Goal: Obtain resource: Download file/media

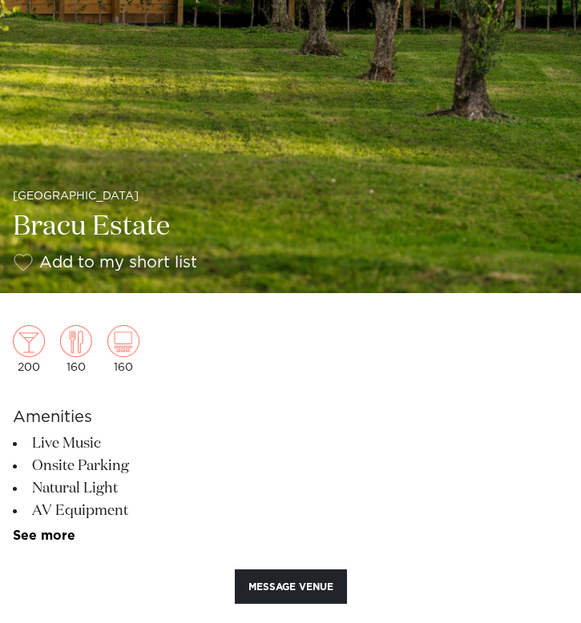
scroll to position [257, 0]
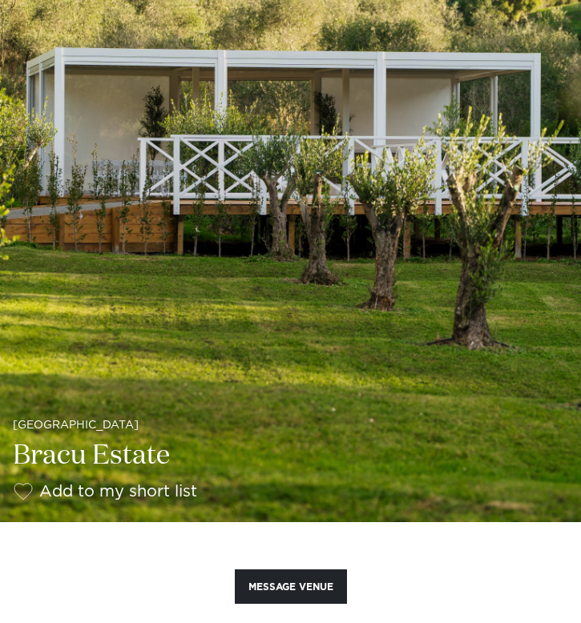
click at [307, 313] on img at bounding box center [290, 132] width 581 height 779
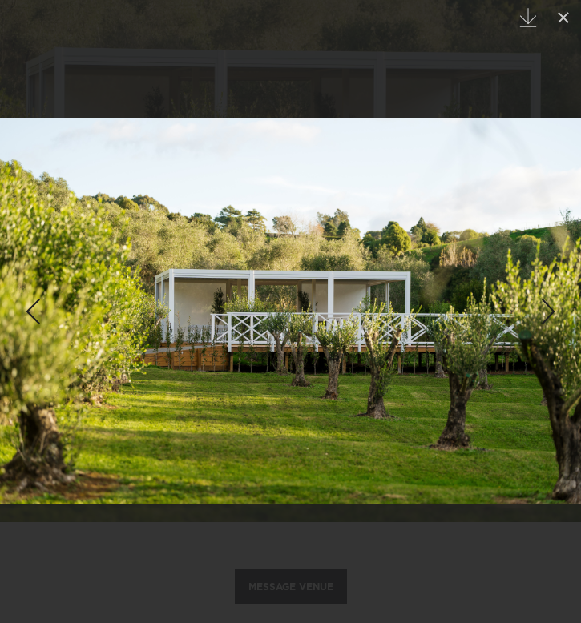
click at [544, 322] on div "Next slide" at bounding box center [548, 311] width 22 height 30
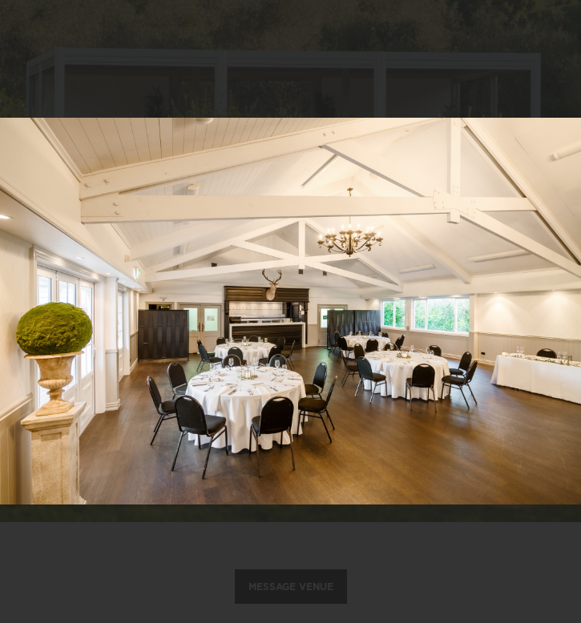
click at [544, 321] on div "3 / 30 Created with Sketch." at bounding box center [290, 311] width 581 height 623
click at [542, 309] on div "Next slide" at bounding box center [548, 311] width 22 height 30
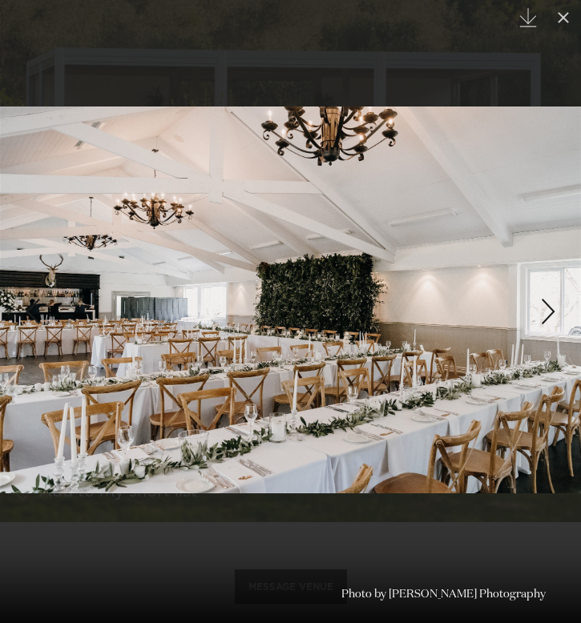
click at [18, 299] on link at bounding box center [28, 311] width 56 height 80
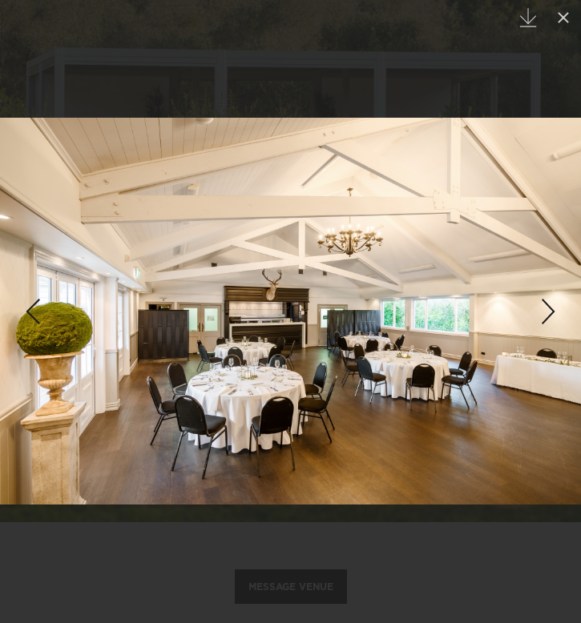
click at [549, 317] on div "Next slide" at bounding box center [548, 311] width 22 height 30
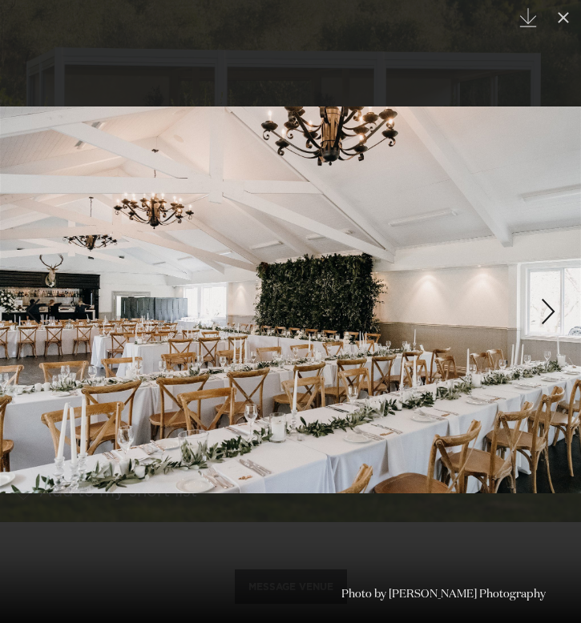
click at [549, 317] on div "Next slide" at bounding box center [548, 311] width 22 height 30
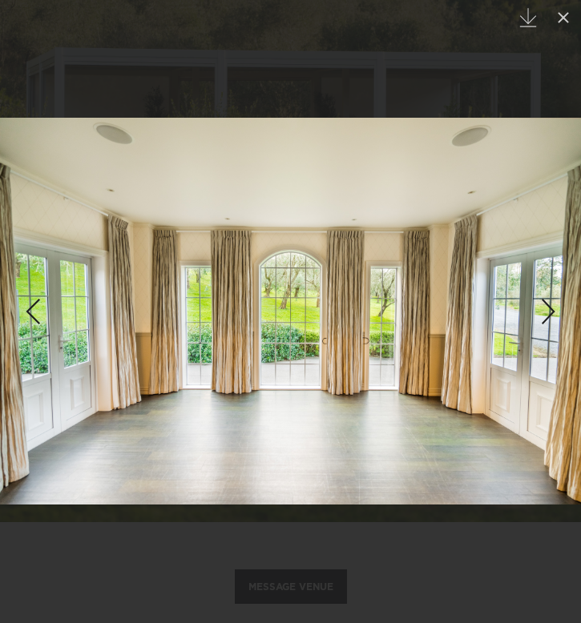
click at [549, 317] on div "Next slide" at bounding box center [548, 311] width 22 height 30
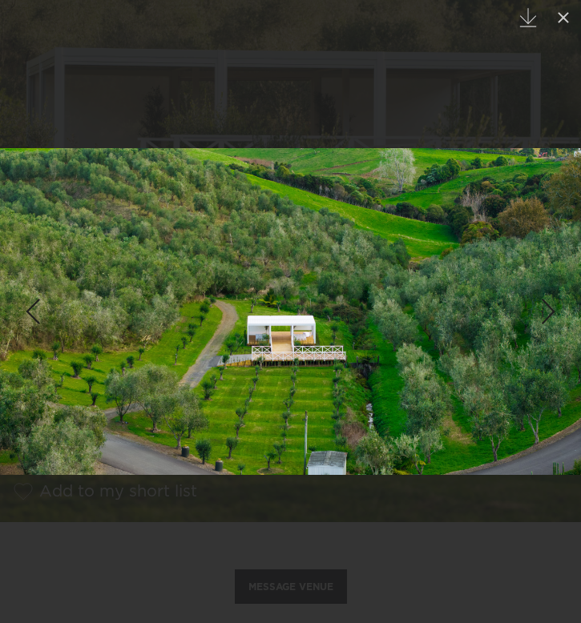
click at [550, 318] on div "Next slide" at bounding box center [548, 311] width 22 height 30
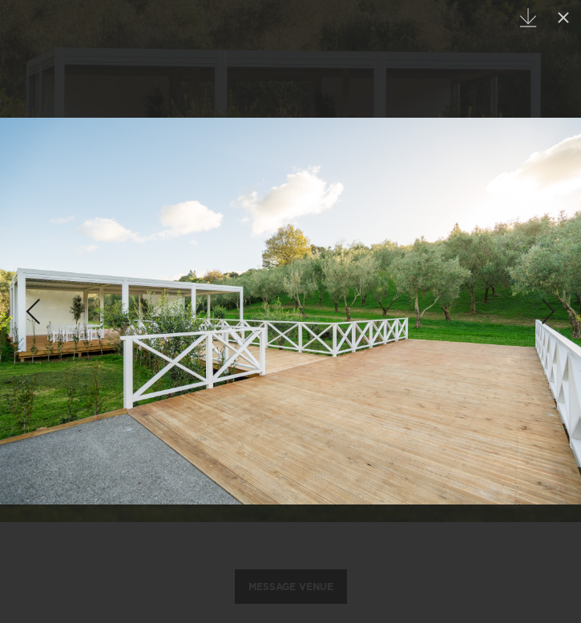
click at [550, 318] on div "Next slide" at bounding box center [548, 311] width 22 height 30
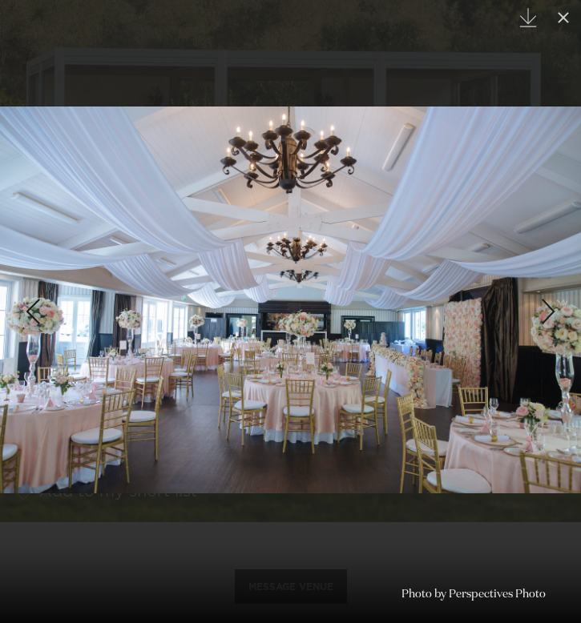
click at [41, 336] on link at bounding box center [28, 311] width 56 height 80
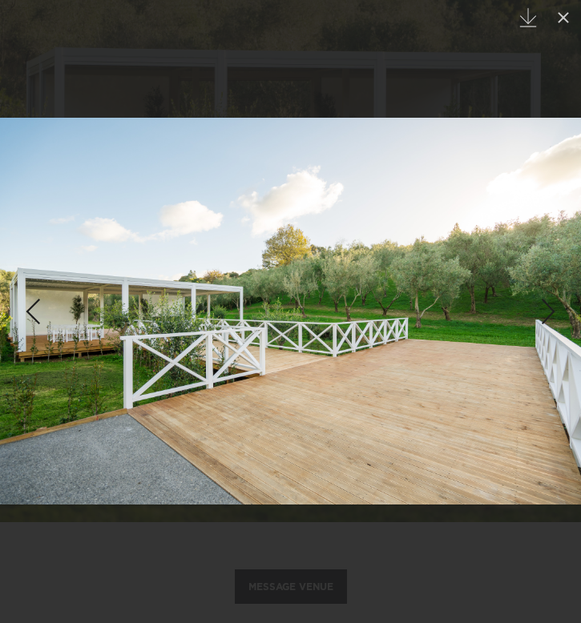
click at [541, 326] on div "Next slide" at bounding box center [548, 311] width 22 height 30
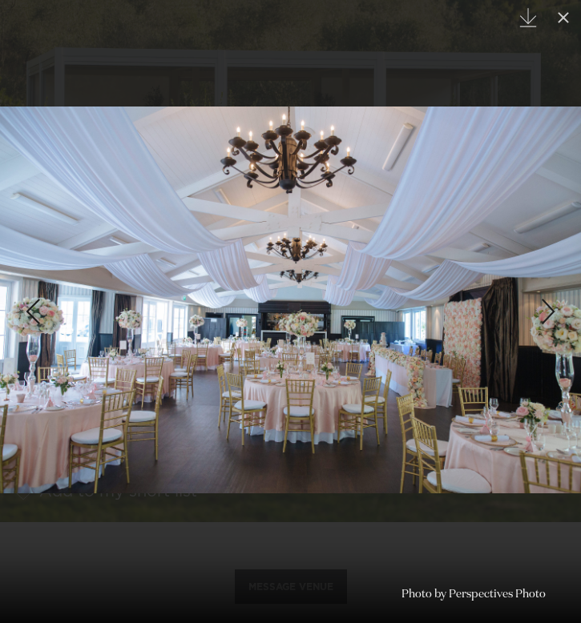
click at [541, 326] on div "Next slide" at bounding box center [548, 311] width 22 height 30
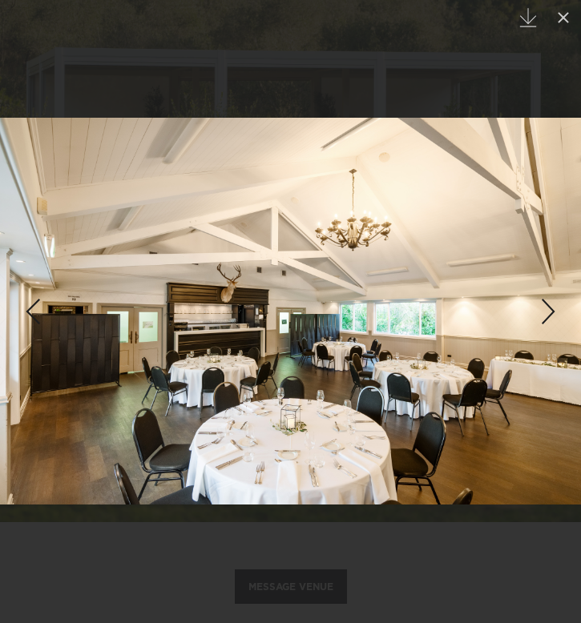
click at [543, 326] on div "Next slide" at bounding box center [548, 311] width 22 height 30
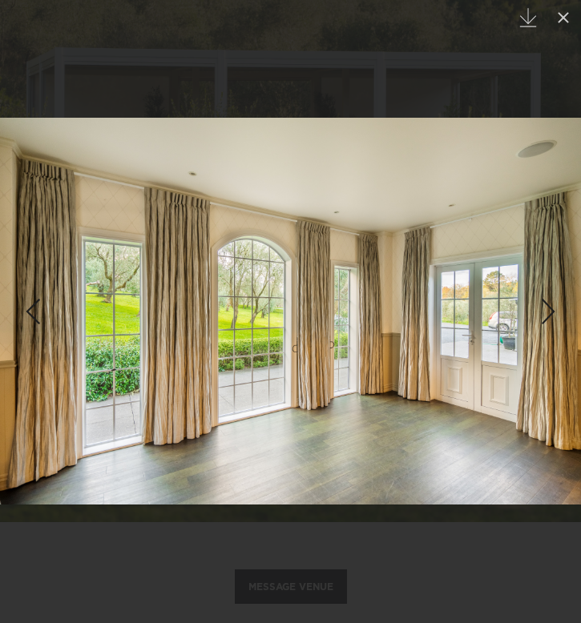
click at [543, 326] on div "Next slide" at bounding box center [548, 311] width 22 height 30
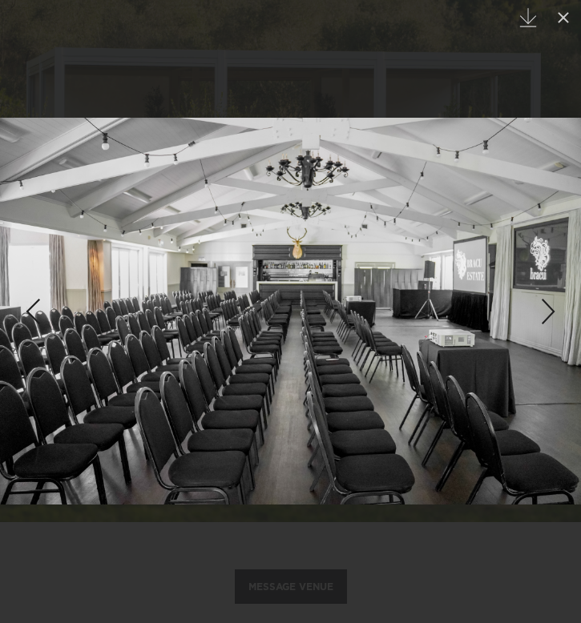
click at [543, 327] on div "Next slide" at bounding box center [548, 311] width 22 height 30
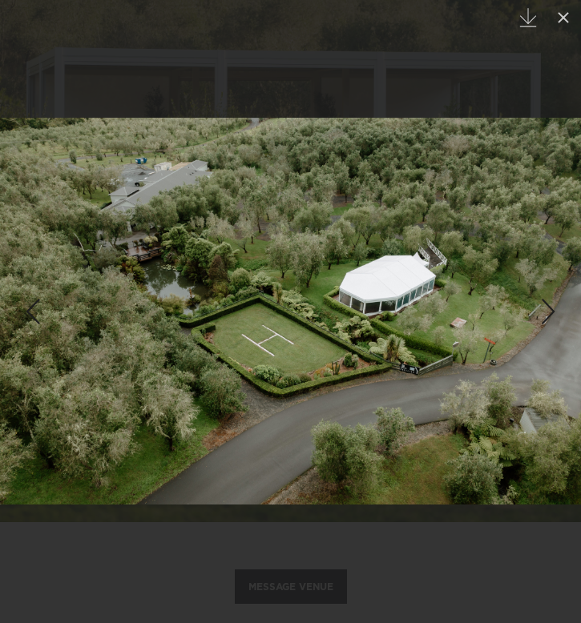
click at [30, 297] on div "Previous slide" at bounding box center [33, 311] width 22 height 30
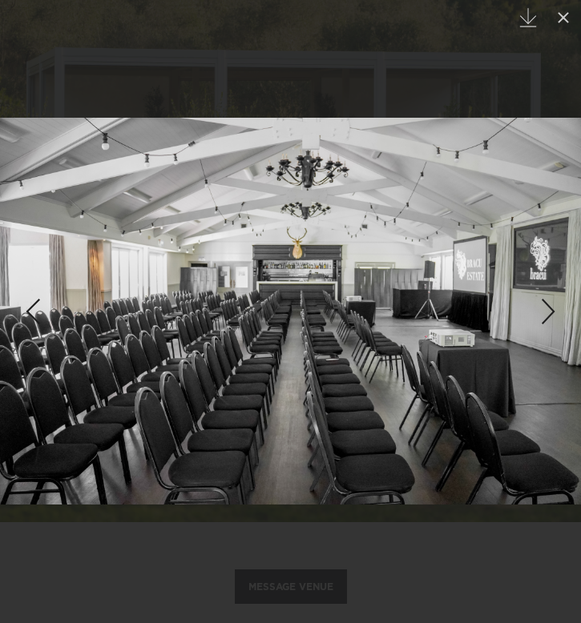
click at [545, 305] on div "Next slide" at bounding box center [548, 311] width 22 height 30
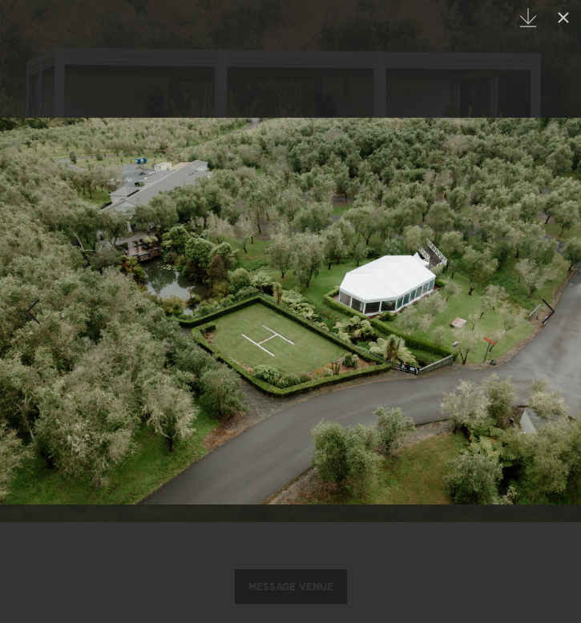
click at [545, 305] on div "Next slide" at bounding box center [548, 311] width 22 height 30
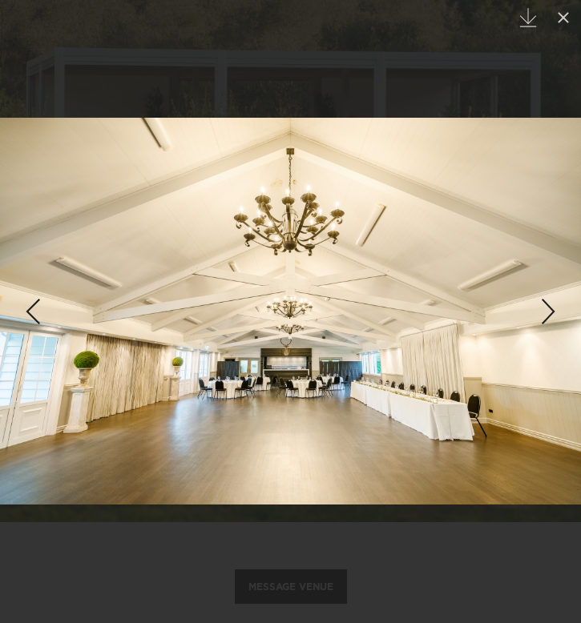
click at [546, 305] on div "Next slide" at bounding box center [548, 311] width 22 height 30
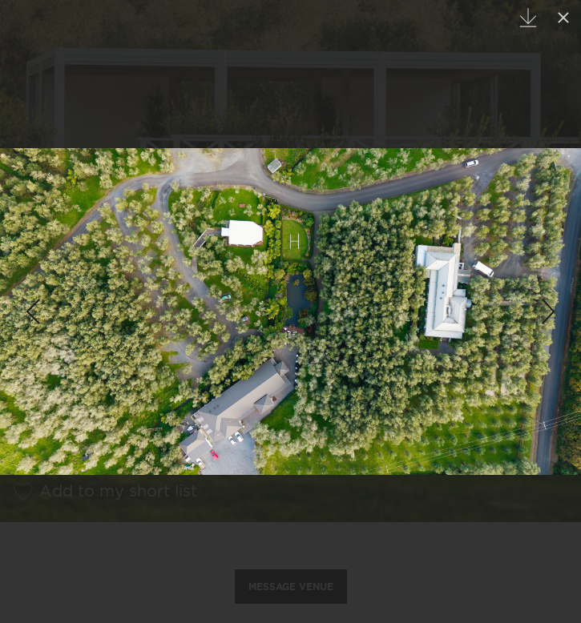
click at [546, 306] on div "Next slide" at bounding box center [548, 311] width 22 height 30
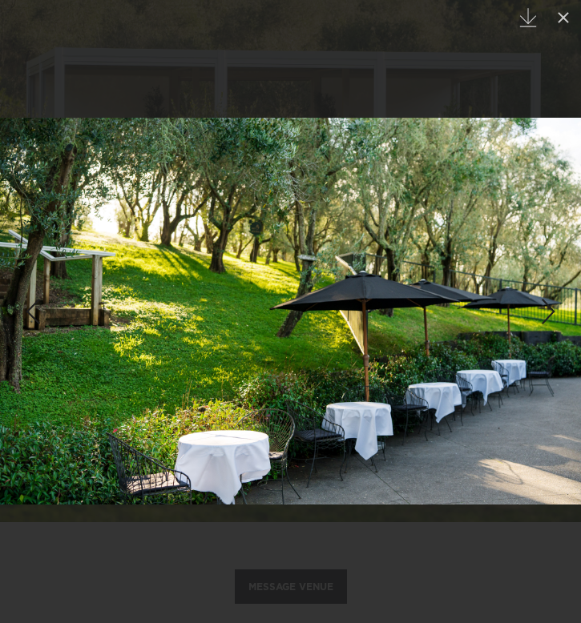
click at [547, 307] on div "Next slide" at bounding box center [548, 311] width 22 height 30
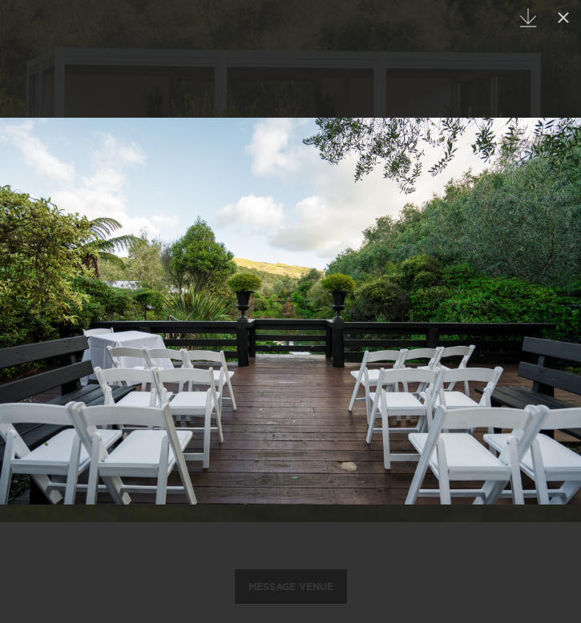
click at [547, 307] on div "Next slide" at bounding box center [548, 311] width 22 height 30
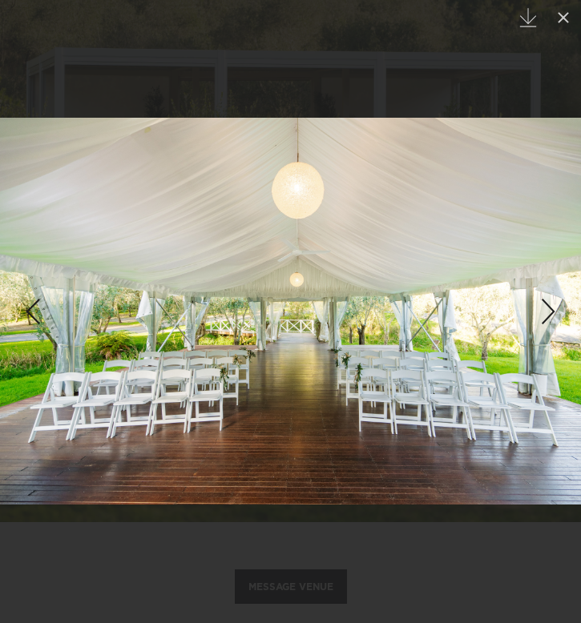
click at [548, 308] on div "Next slide" at bounding box center [548, 311] width 22 height 30
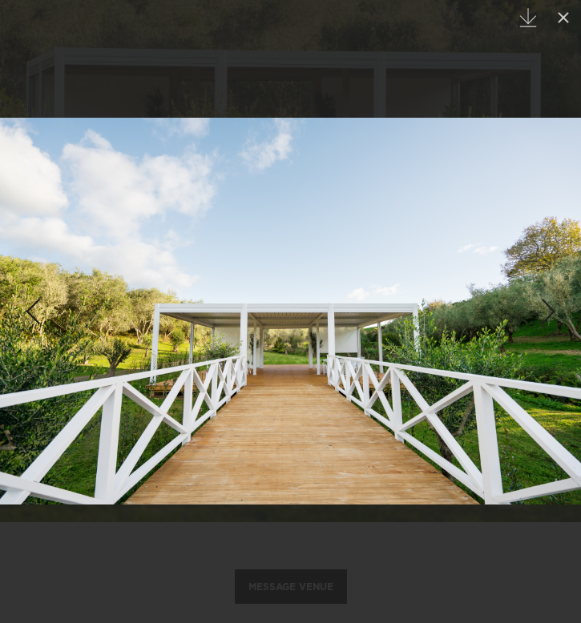
click at [548, 308] on div "Next slide" at bounding box center [548, 311] width 22 height 30
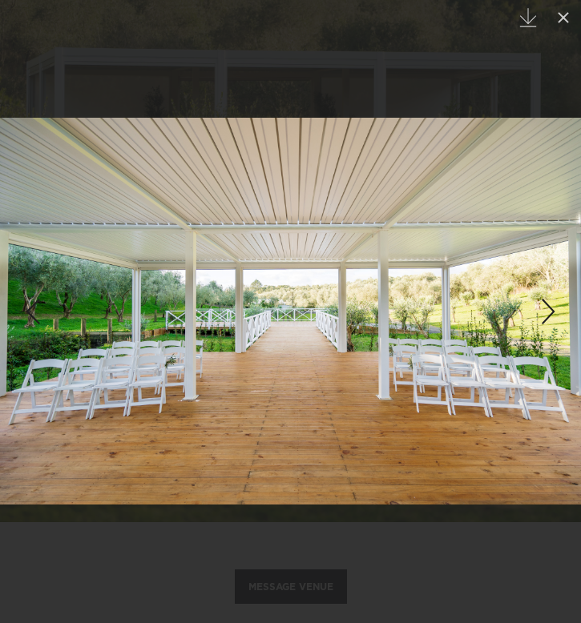
click at [549, 310] on div "Next slide" at bounding box center [548, 311] width 22 height 30
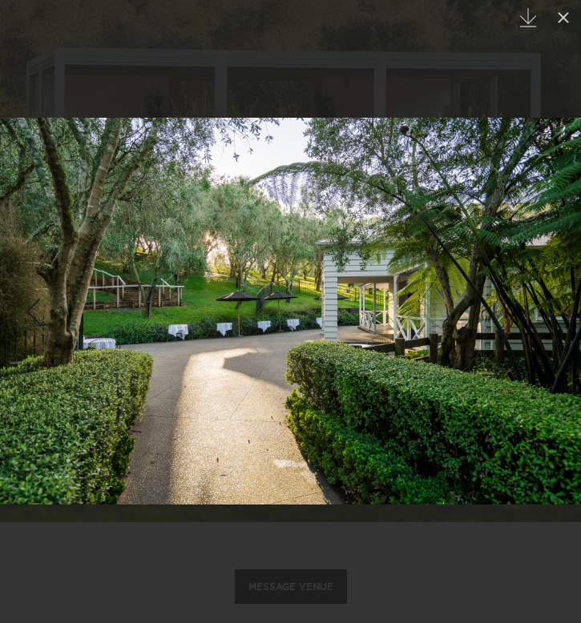
click at [549, 310] on div "Next slide" at bounding box center [548, 311] width 22 height 30
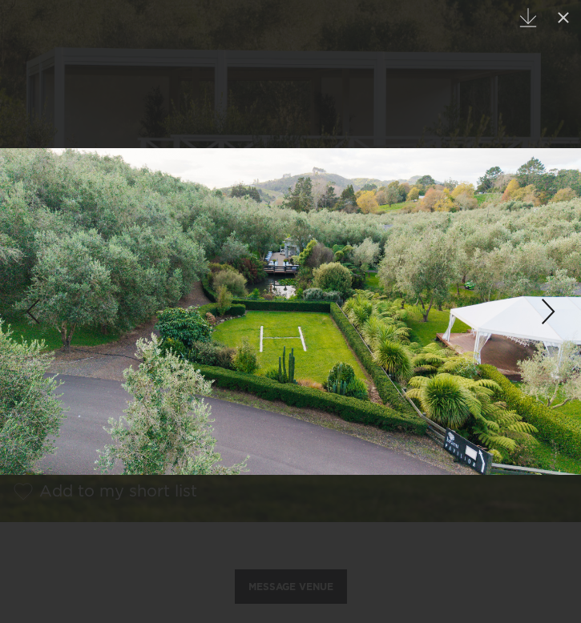
click at [550, 310] on div "Next slide" at bounding box center [548, 311] width 22 height 30
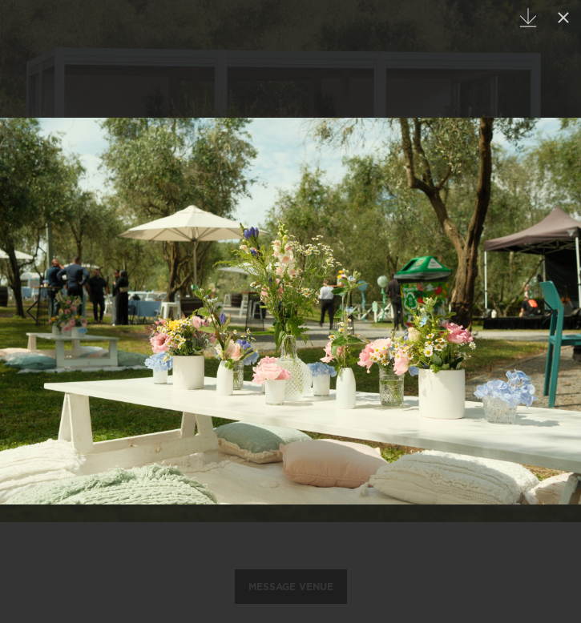
click at [550, 310] on div "Next slide" at bounding box center [548, 311] width 22 height 30
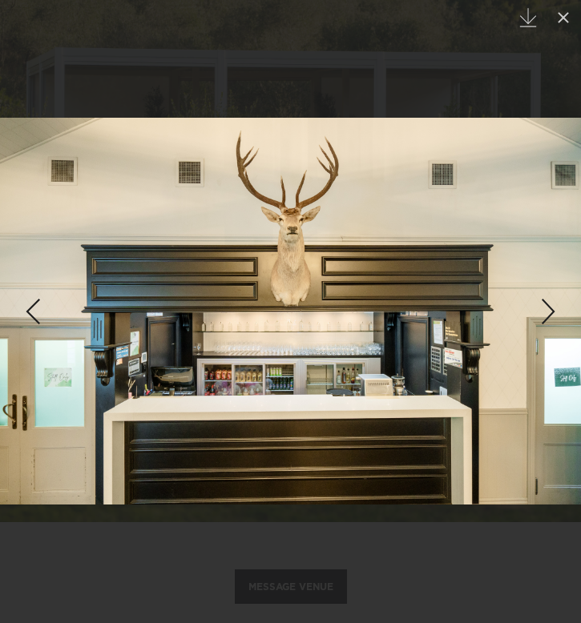
click at [551, 311] on div "Next slide" at bounding box center [548, 311] width 22 height 30
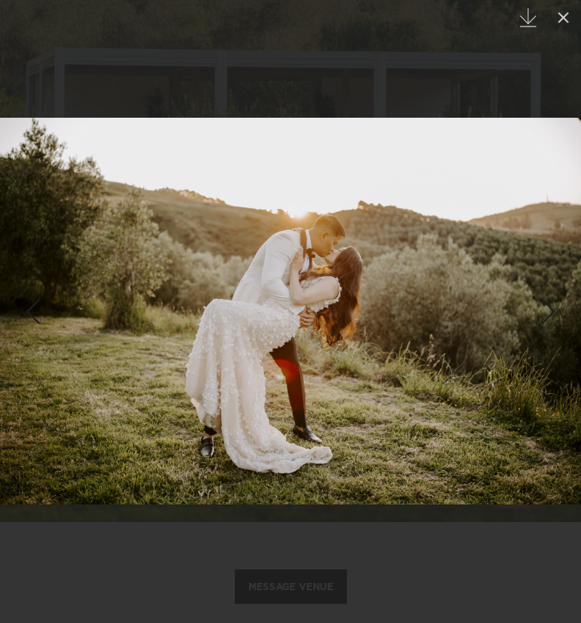
click at [552, 311] on div "Next slide" at bounding box center [548, 311] width 22 height 30
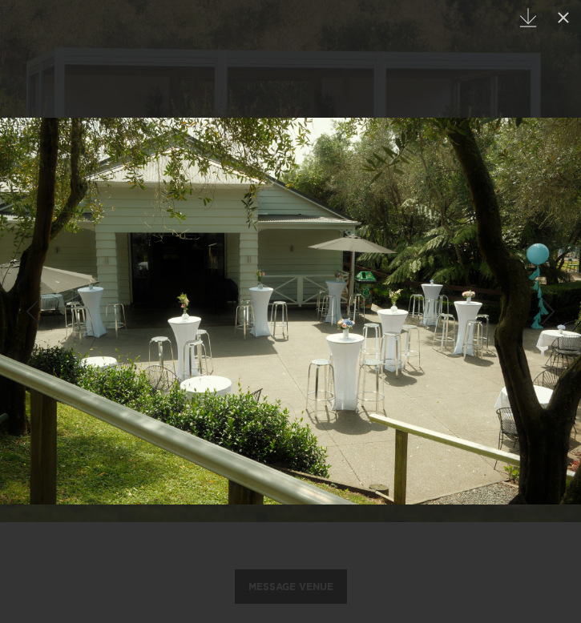
click at [552, 311] on div "Next slide" at bounding box center [548, 311] width 22 height 30
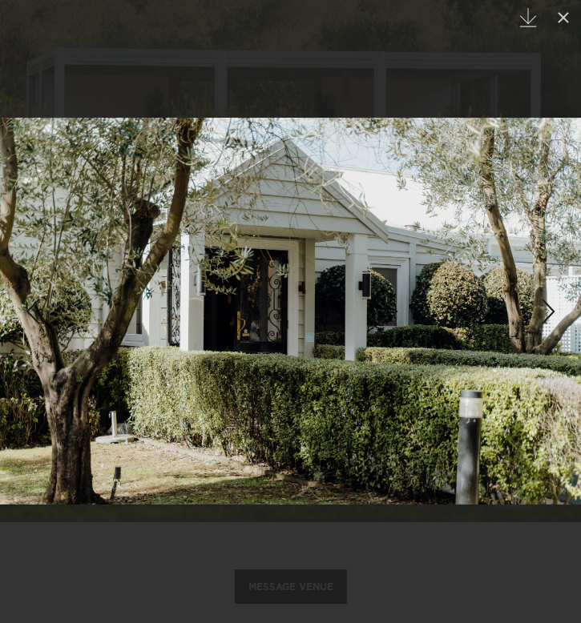
click at [553, 312] on div "Next slide" at bounding box center [548, 311] width 22 height 30
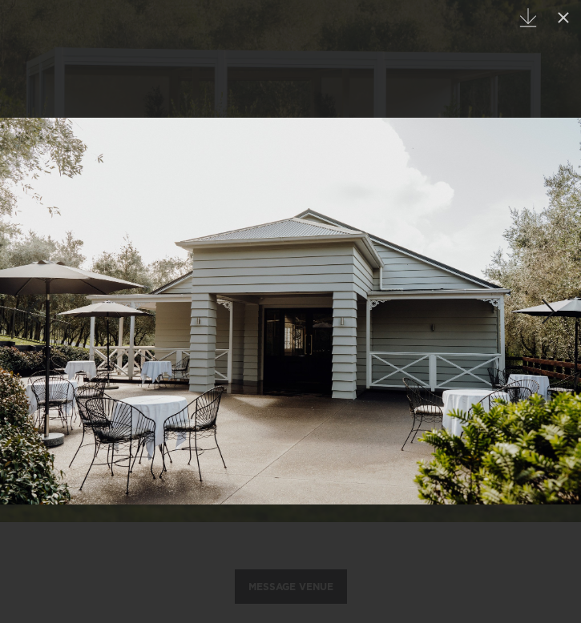
click at [553, 312] on div "Next slide" at bounding box center [548, 311] width 22 height 30
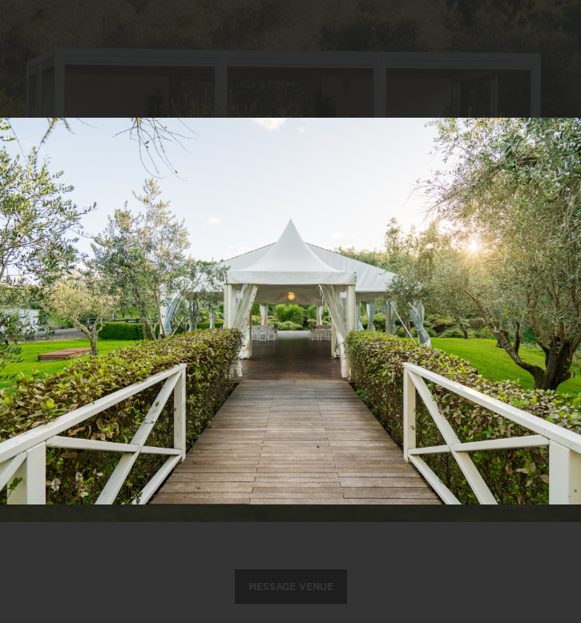
click at [553, 312] on div "Next slide" at bounding box center [548, 311] width 22 height 30
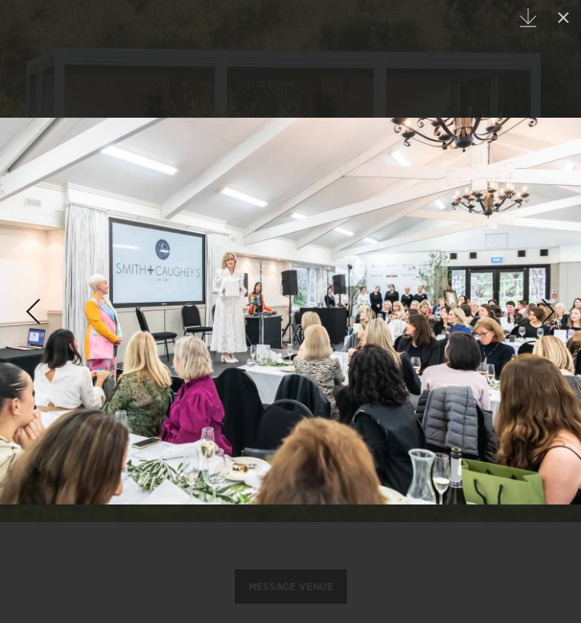
click at [553, 313] on div "Next slide" at bounding box center [548, 311] width 22 height 30
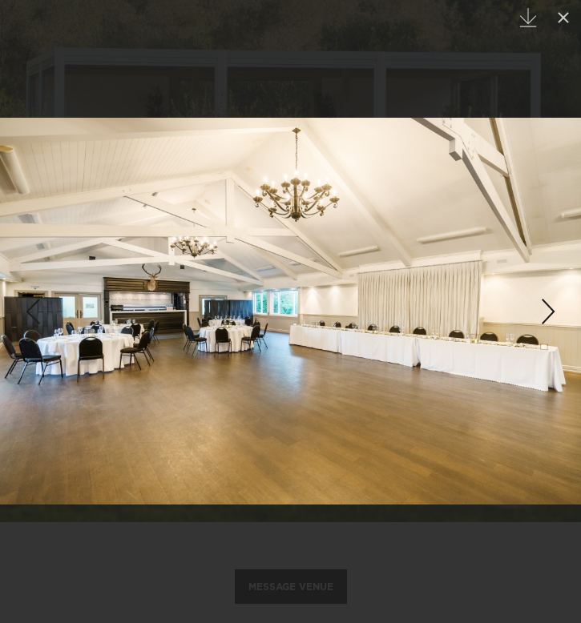
click at [553, 313] on div "Next slide" at bounding box center [548, 311] width 22 height 30
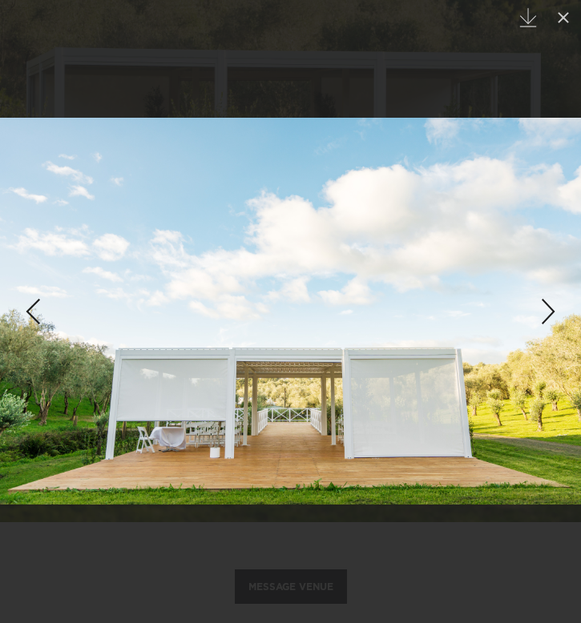
click at [553, 313] on div "Next slide" at bounding box center [548, 311] width 22 height 30
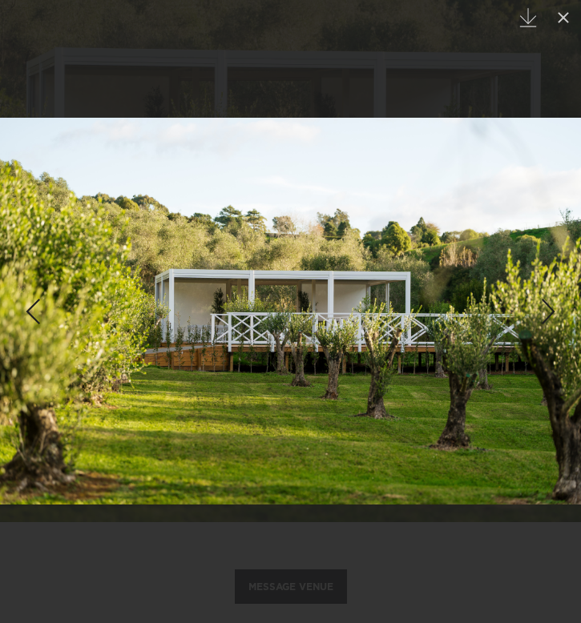
click at [554, 313] on div "Next slide" at bounding box center [548, 311] width 22 height 30
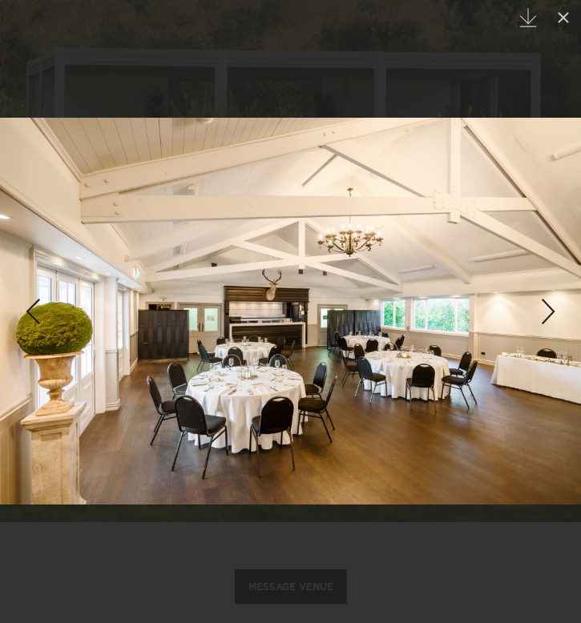
click at [51, 324] on link at bounding box center [28, 311] width 56 height 80
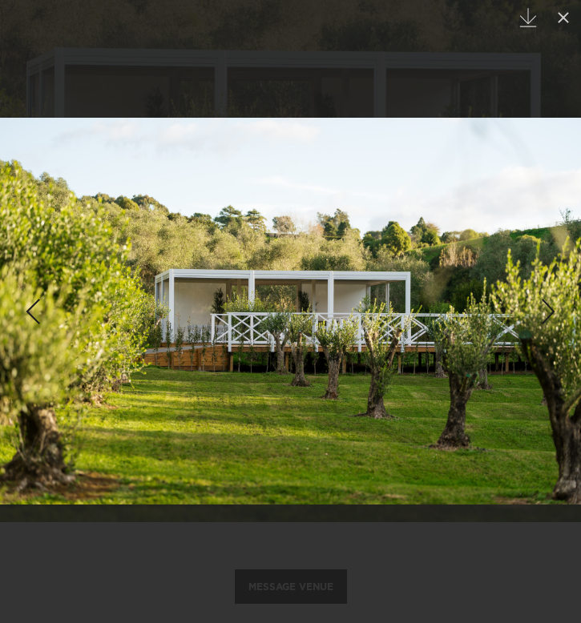
click at [554, 306] on div "Next slide" at bounding box center [548, 311] width 22 height 30
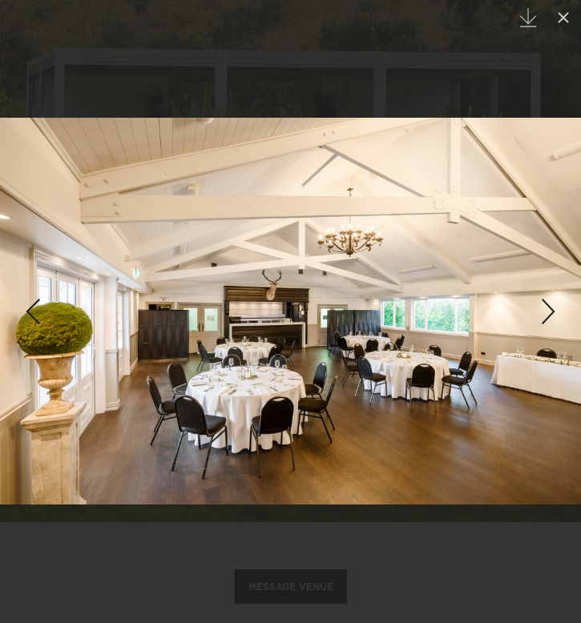
click at [554, 306] on div "Next slide" at bounding box center [548, 311] width 22 height 30
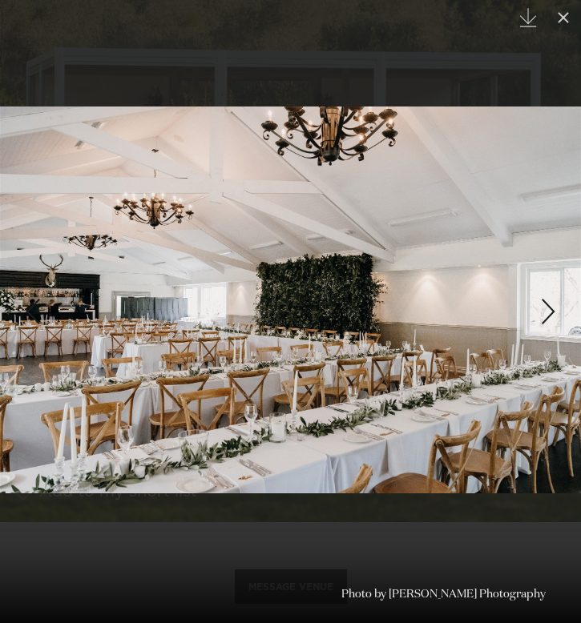
click at [554, 306] on div "Next slide" at bounding box center [548, 311] width 22 height 30
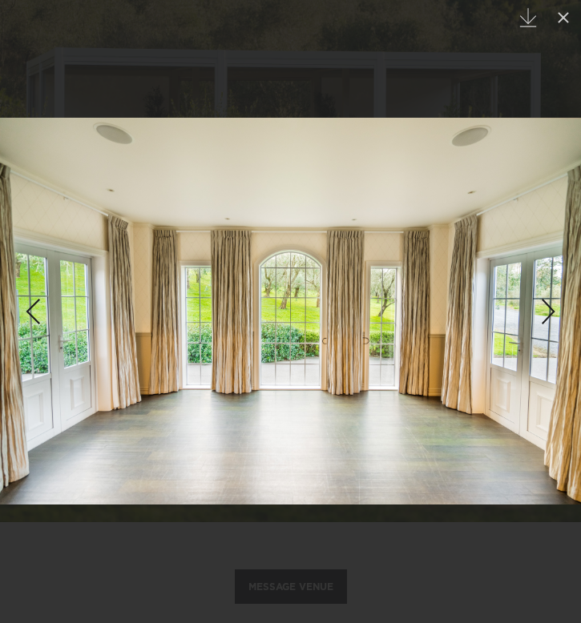
click at [554, 306] on div "Next slide" at bounding box center [548, 311] width 22 height 30
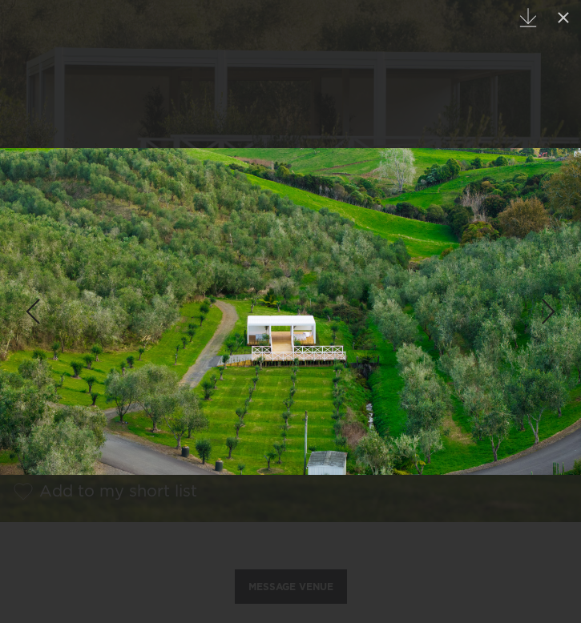
click at [554, 306] on div "Next slide" at bounding box center [548, 311] width 22 height 30
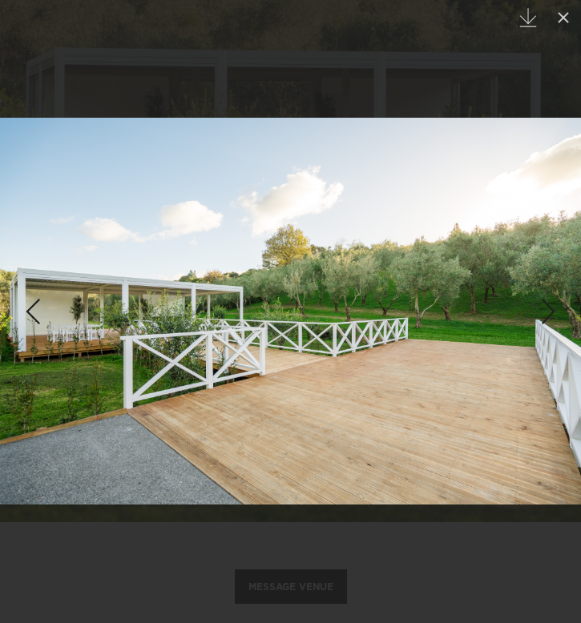
click at [554, 306] on div "Next slide" at bounding box center [548, 311] width 22 height 30
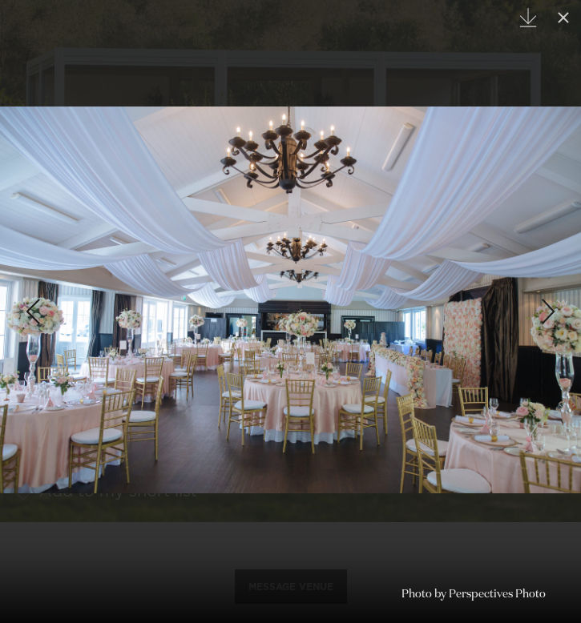
click at [554, 306] on div "Next slide" at bounding box center [548, 311] width 22 height 30
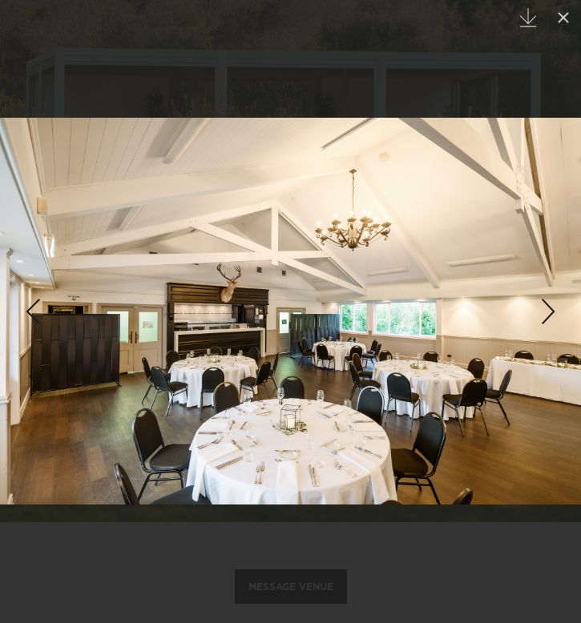
click at [554, 307] on div "Next slide" at bounding box center [548, 311] width 22 height 30
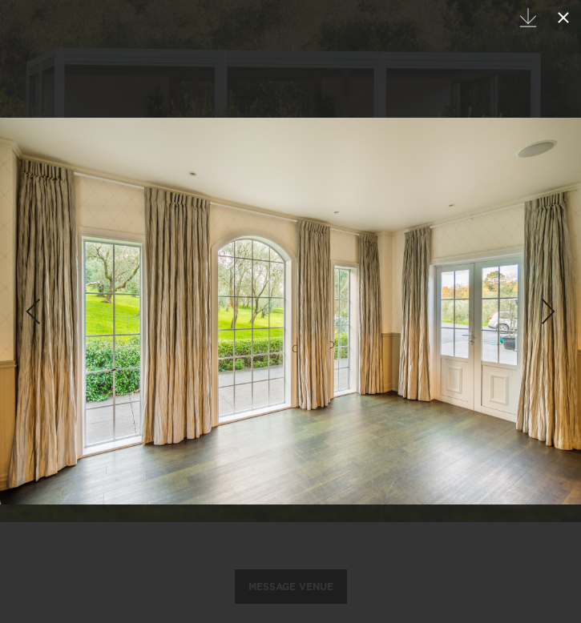
click at [563, 16] on icon at bounding box center [562, 17] width 11 height 11
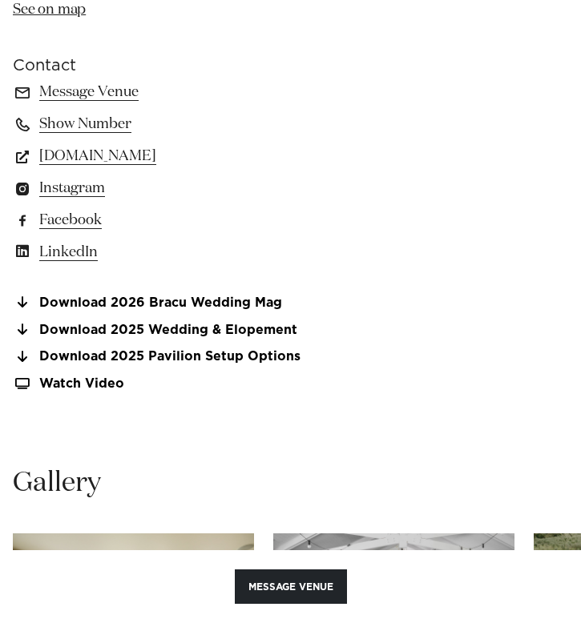
scroll to position [1441, 0]
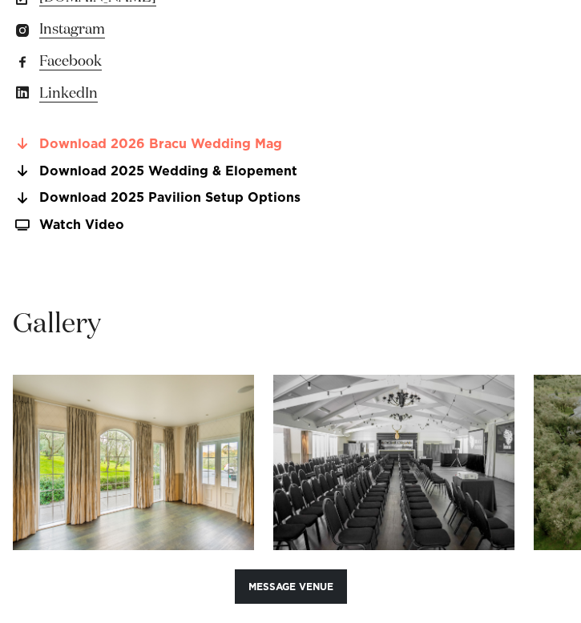
click at [92, 151] on link "Download 2026 Bracu Wedding Mag" at bounding box center [290, 144] width 555 height 14
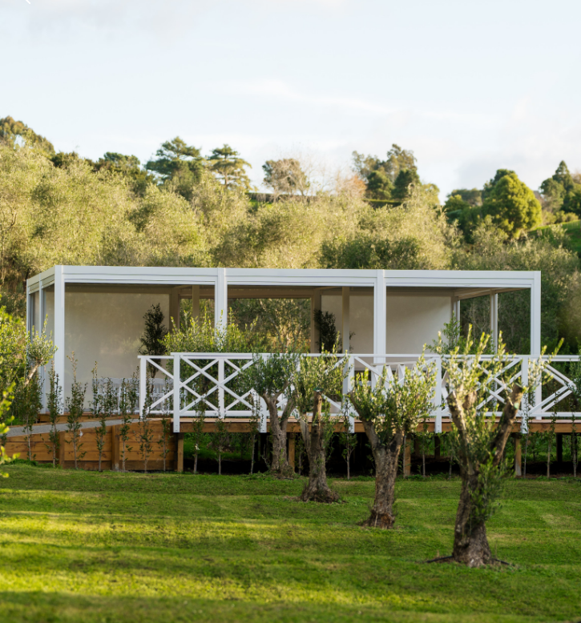
scroll to position [0, 0]
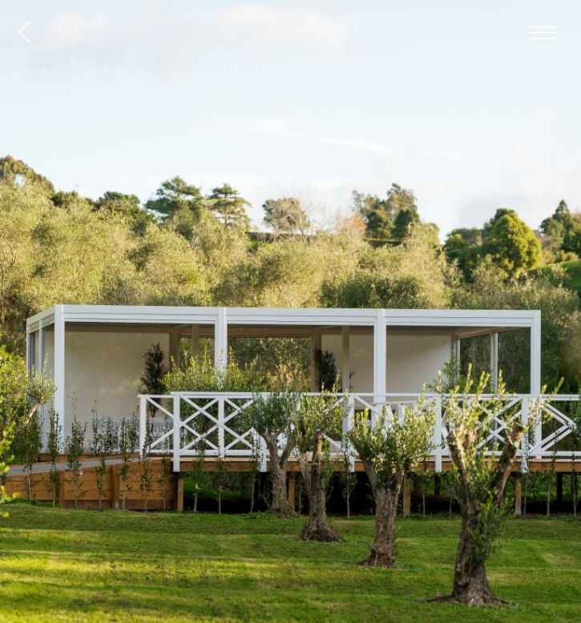
click at [472, 246] on img at bounding box center [290, 389] width 581 height 779
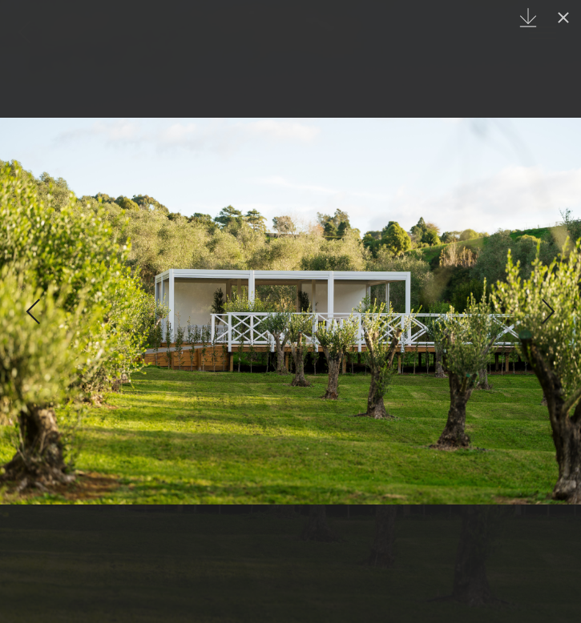
click at [549, 325] on div "Next slide" at bounding box center [548, 311] width 22 height 30
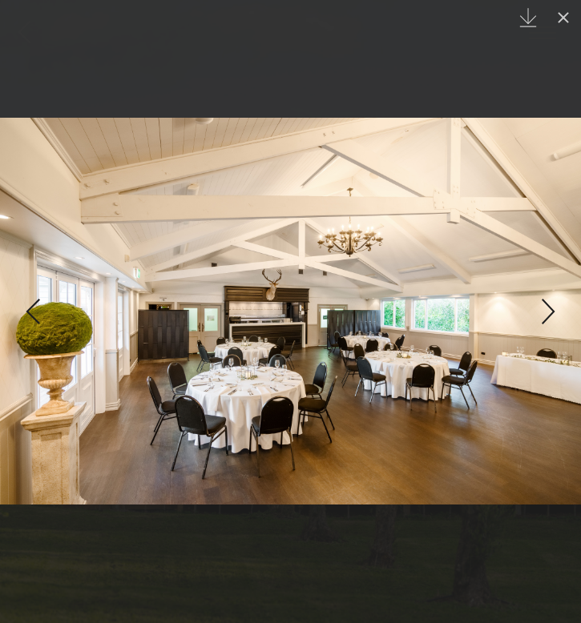
click at [549, 325] on div "Next slide" at bounding box center [548, 311] width 22 height 30
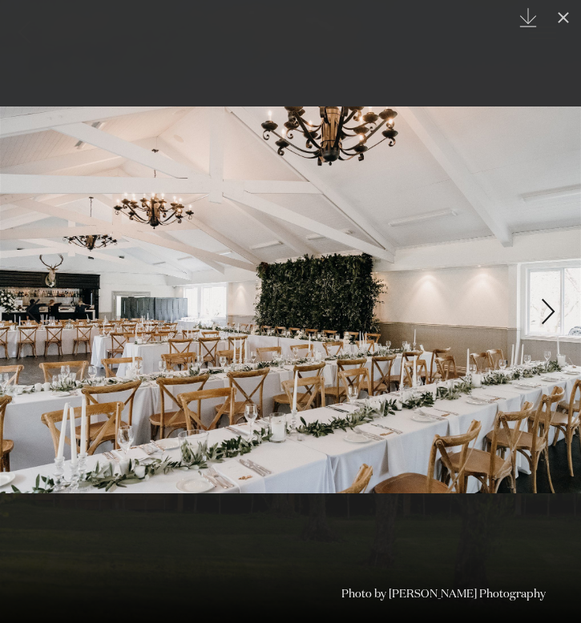
click at [549, 325] on div "Next slide" at bounding box center [548, 311] width 22 height 30
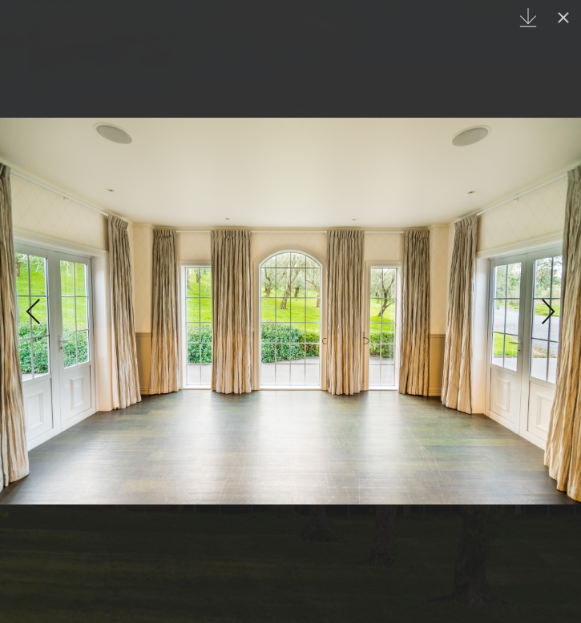
click at [549, 325] on div "Next slide" at bounding box center [548, 311] width 22 height 30
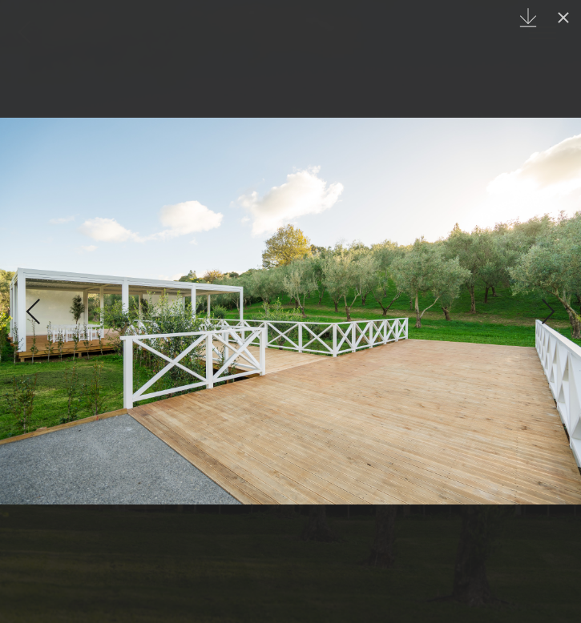
click at [549, 325] on div "Next slide" at bounding box center [548, 311] width 22 height 30
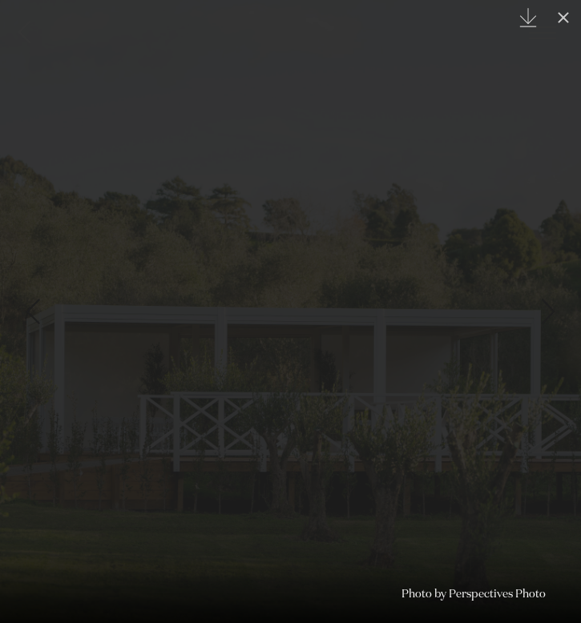
click at [549, 325] on div "Next slide" at bounding box center [548, 311] width 22 height 30
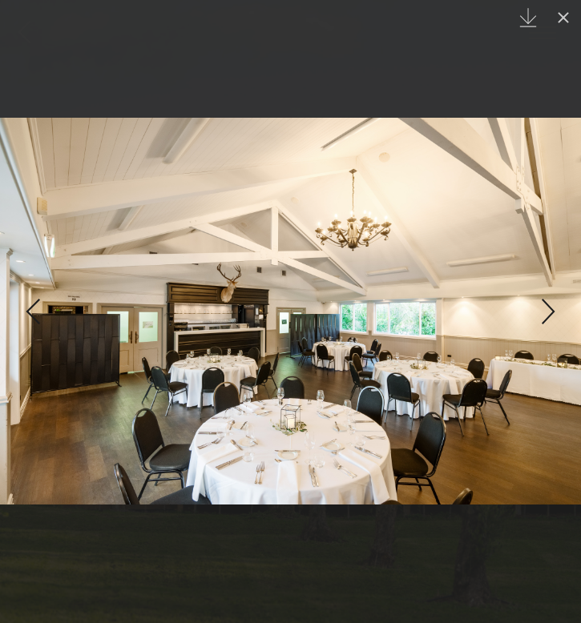
click at [548, 322] on div "Next slide" at bounding box center [548, 311] width 22 height 30
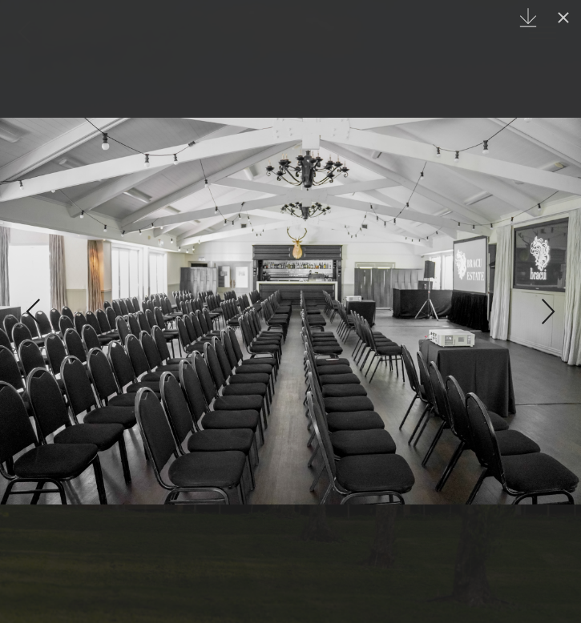
click at [548, 322] on div "Next slide" at bounding box center [548, 311] width 22 height 30
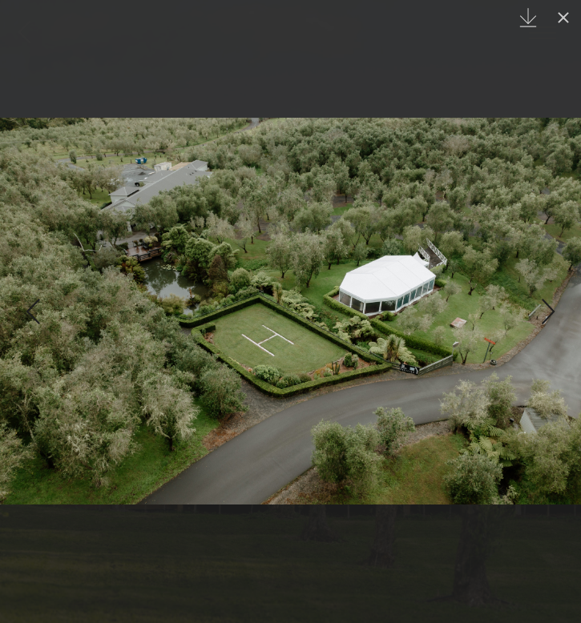
click at [548, 322] on div "Next slide" at bounding box center [548, 311] width 22 height 30
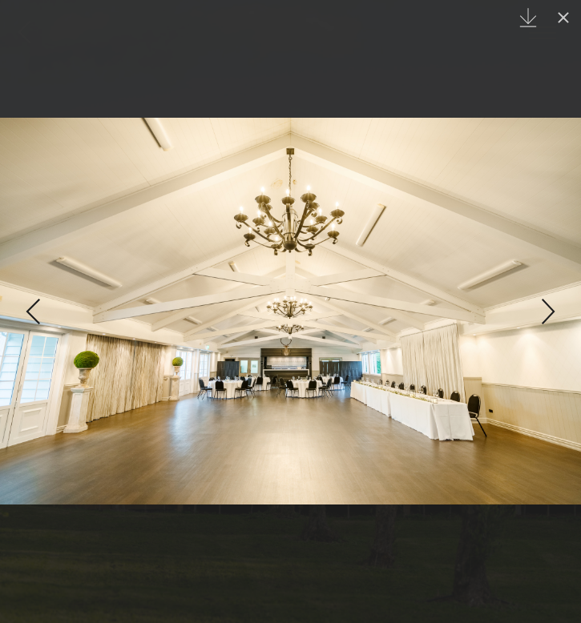
click at [548, 322] on div "Next slide" at bounding box center [548, 311] width 22 height 30
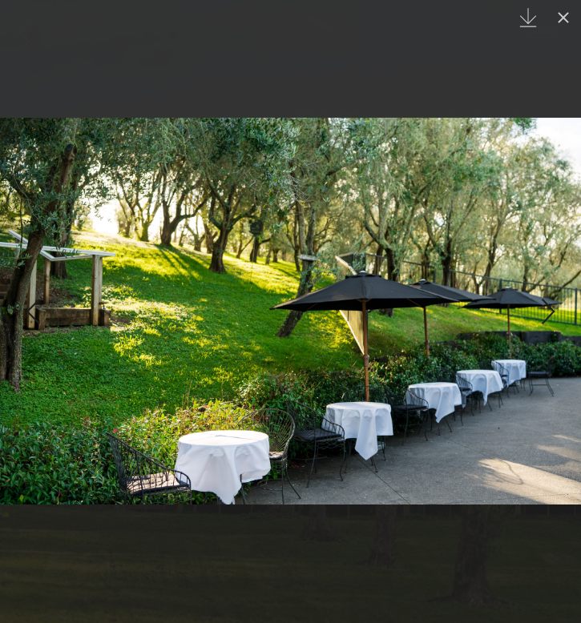
click at [549, 316] on div "Next slide" at bounding box center [548, 311] width 22 height 30
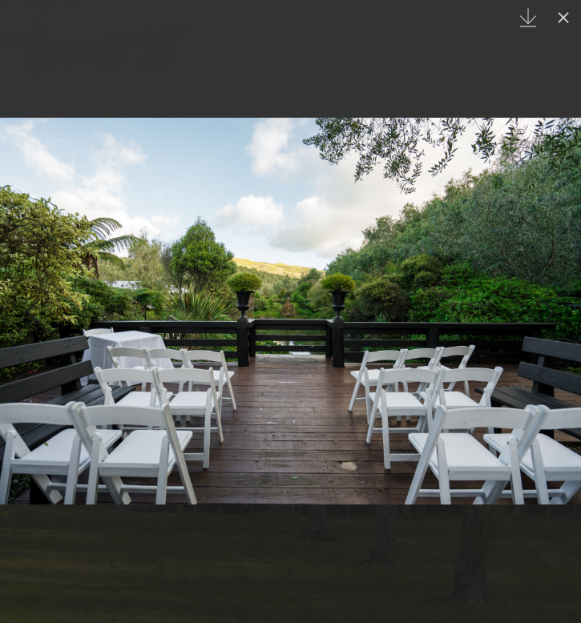
click at [549, 316] on div "Next slide" at bounding box center [548, 311] width 22 height 30
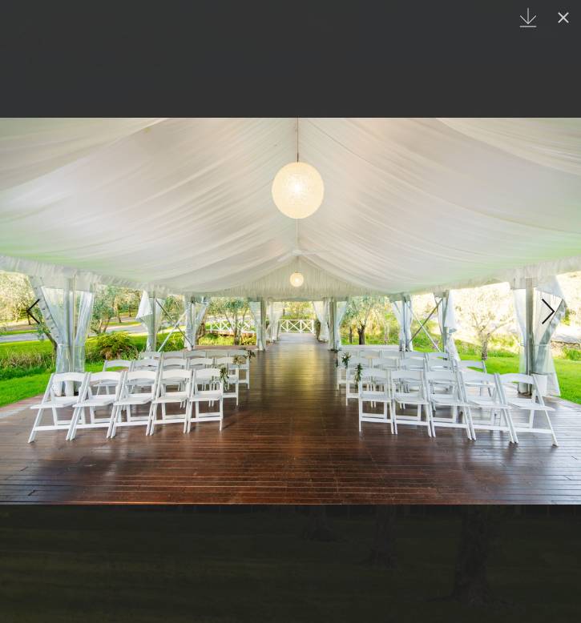
click at [549, 316] on div "Next slide" at bounding box center [548, 311] width 22 height 30
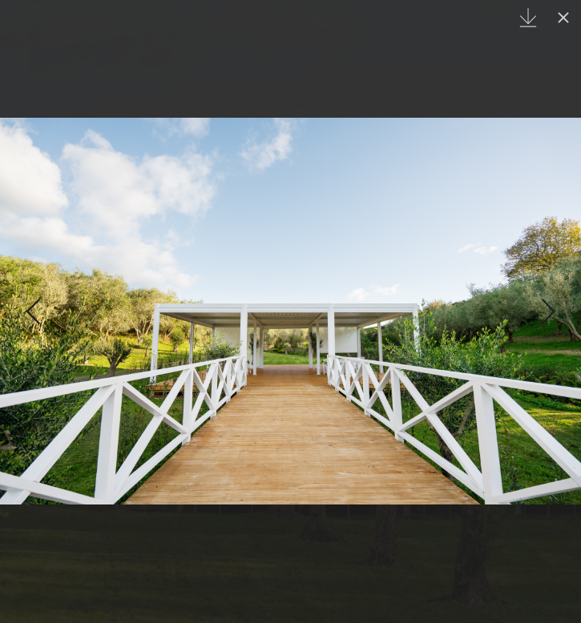
click at [38, 330] on link at bounding box center [28, 311] width 56 height 80
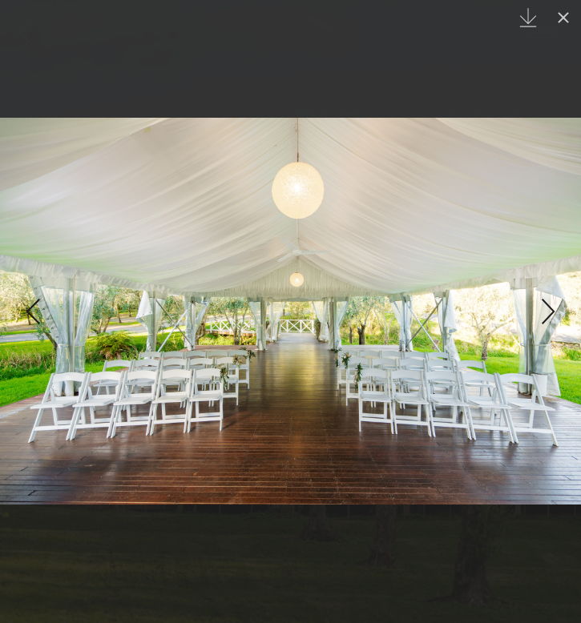
click at [557, 316] on div "Next slide" at bounding box center [548, 311] width 22 height 30
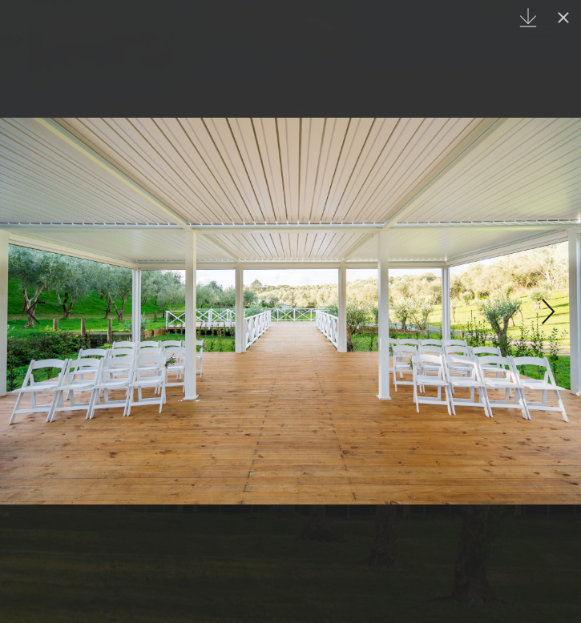
click at [557, 316] on div "Next slide" at bounding box center [548, 311] width 22 height 30
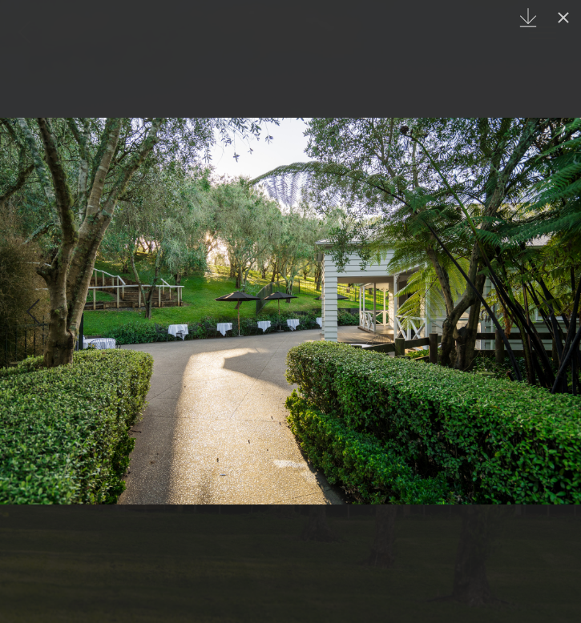
click at [29, 309] on div "Previous slide" at bounding box center [33, 311] width 22 height 30
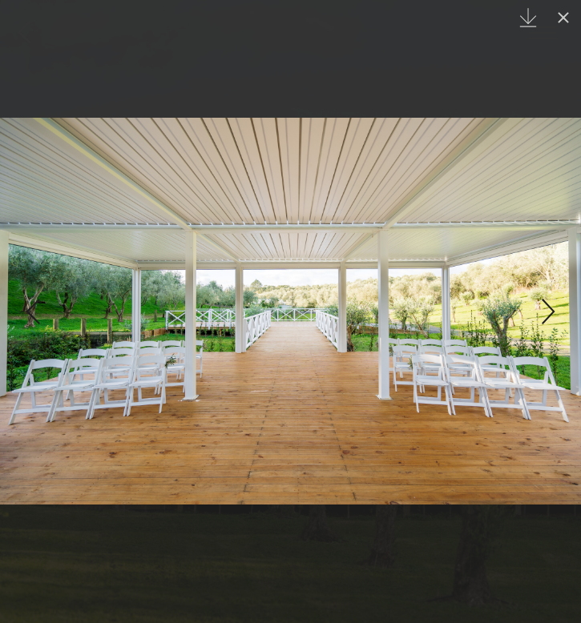
click at [545, 313] on div "Next slide" at bounding box center [548, 311] width 22 height 30
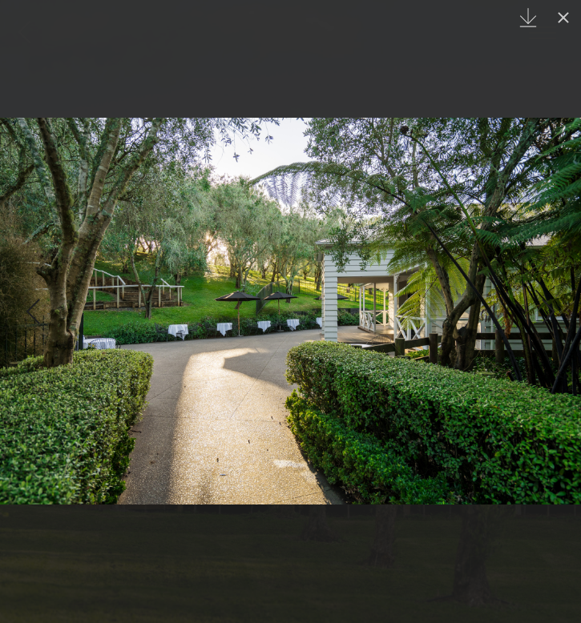
click at [545, 313] on div "Next slide" at bounding box center [548, 311] width 22 height 30
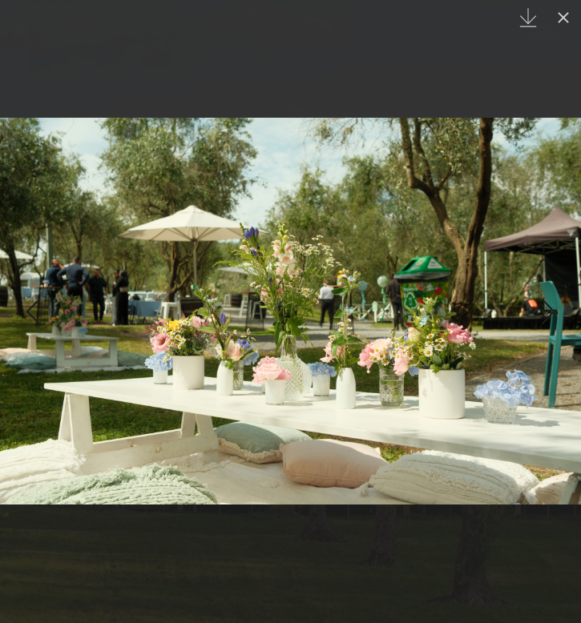
click at [545, 313] on div "Next slide" at bounding box center [548, 311] width 22 height 30
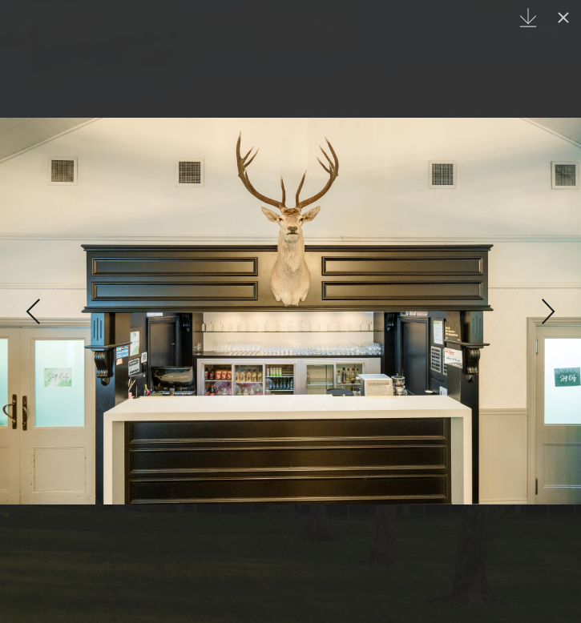
click at [545, 313] on div "Next slide" at bounding box center [548, 311] width 22 height 30
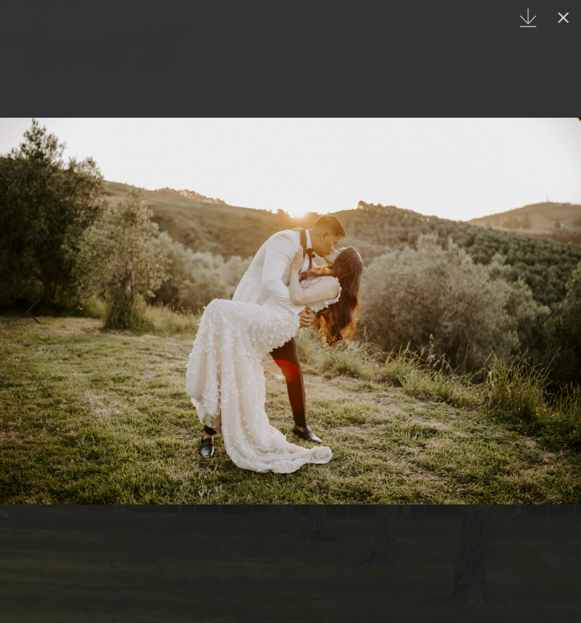
click at [545, 313] on div "Next slide" at bounding box center [548, 311] width 22 height 30
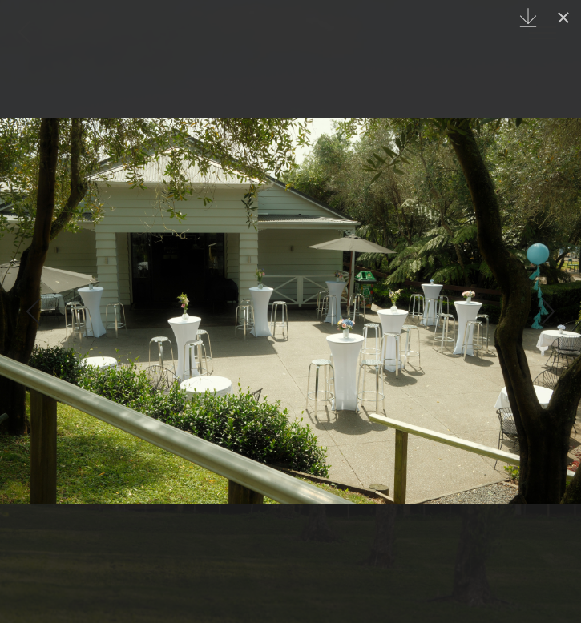
click at [545, 313] on div "Next slide" at bounding box center [548, 311] width 22 height 30
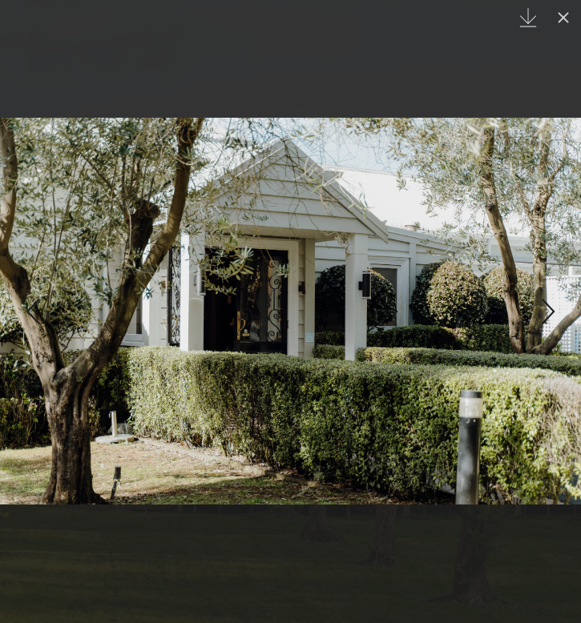
click at [545, 313] on div "Next slide" at bounding box center [548, 311] width 22 height 30
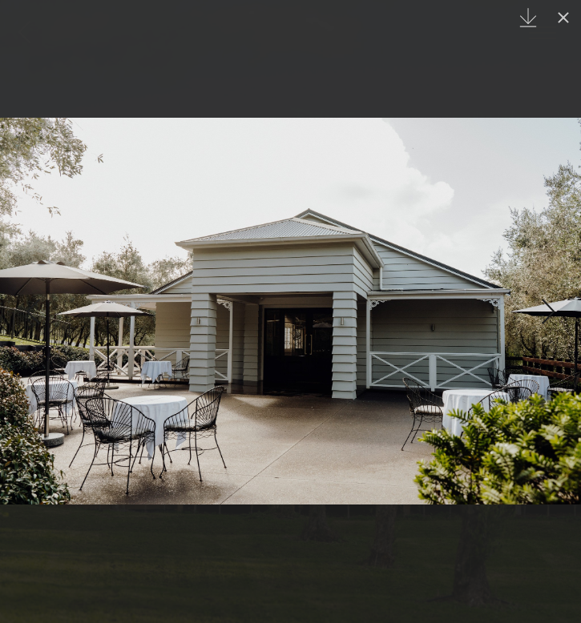
click at [545, 313] on div "Next slide" at bounding box center [548, 311] width 22 height 30
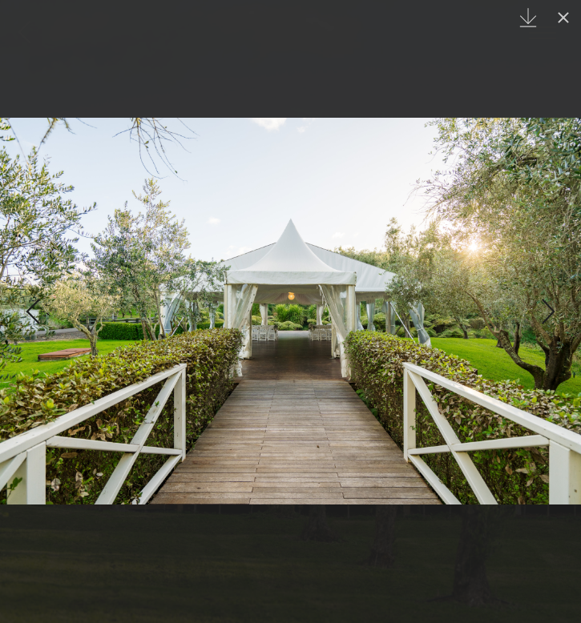
click at [545, 313] on div "Next slide" at bounding box center [548, 311] width 22 height 30
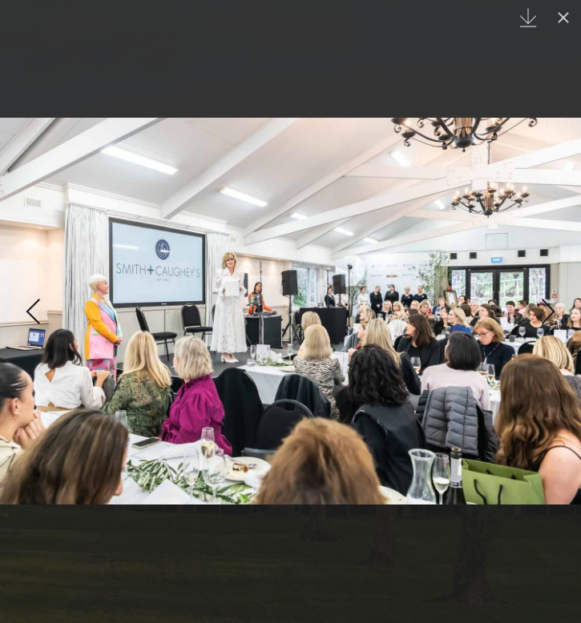
click at [545, 313] on div "Next slide" at bounding box center [548, 311] width 22 height 30
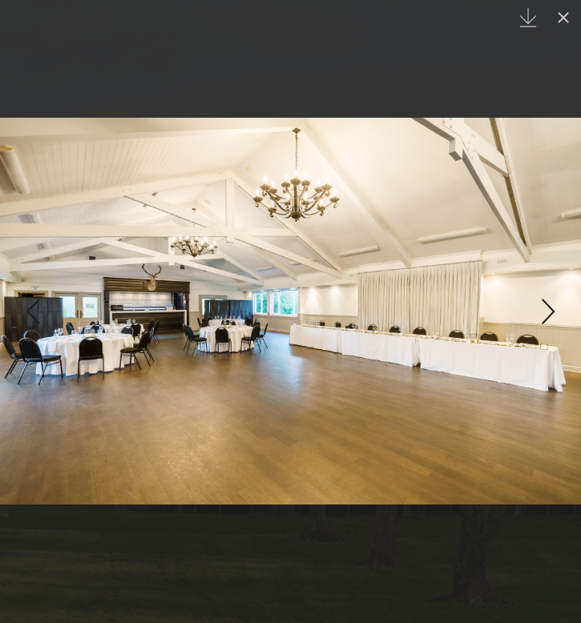
click at [545, 313] on div "Next slide" at bounding box center [548, 311] width 22 height 30
